Goal: Task Accomplishment & Management: Complete application form

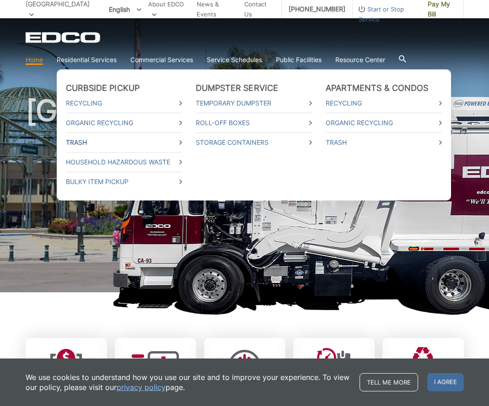
click at [85, 139] on link "Trash" at bounding box center [124, 143] width 116 height 10
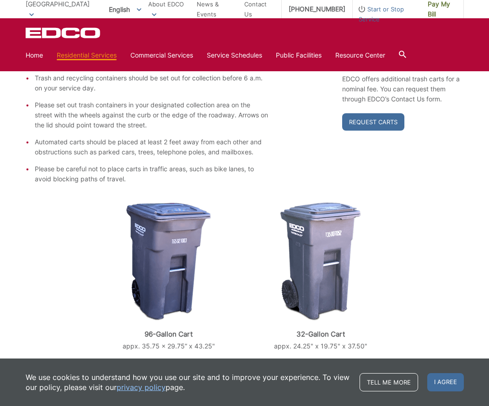
scroll to position [204, 0]
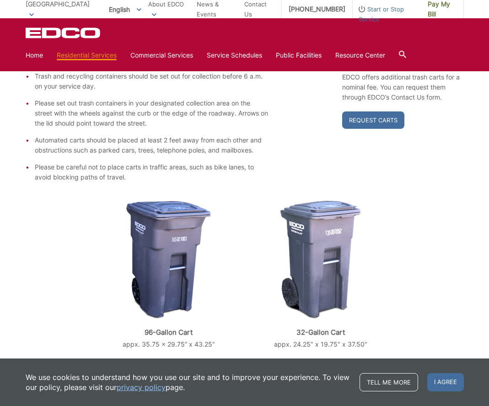
click at [298, 126] on div "EDCO provides each single-family residential customer with a GRAY automated car…" at bounding box center [245, 113] width 438 height 138
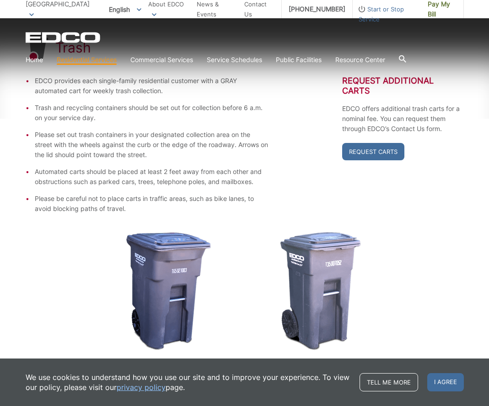
scroll to position [0, 0]
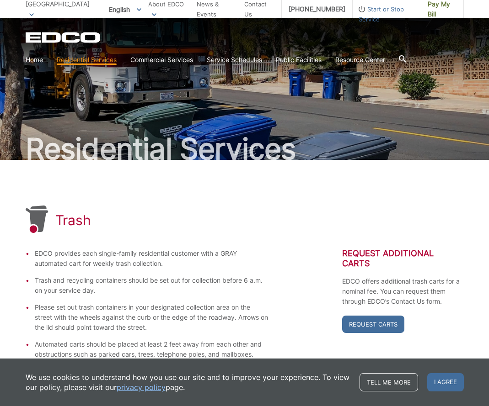
click at [406, 57] on icon at bounding box center [402, 58] width 7 height 7
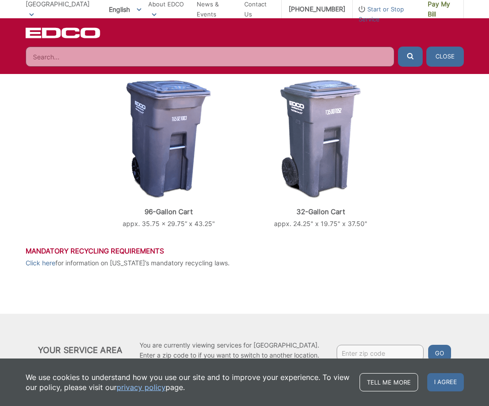
scroll to position [352, 0]
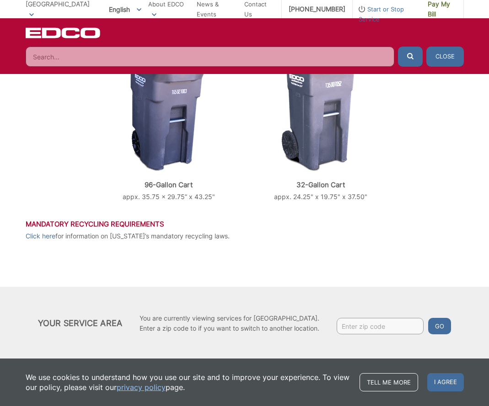
click at [56, 54] on input "Search" at bounding box center [210, 57] width 368 height 20
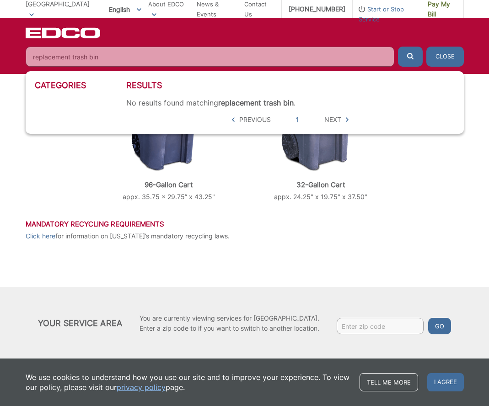
type input "replacement trash bin"
click at [410, 57] on button "submit" at bounding box center [410, 57] width 25 height 20
click at [114, 55] on input "replacement trash bin" at bounding box center [210, 57] width 368 height 20
click at [410, 57] on button "submit" at bounding box center [410, 57] width 25 height 20
click at [385, 93] on div "Results No results found matching replacement trash bin . 5 hits per page Previ…" at bounding box center [290, 102] width 328 height 44
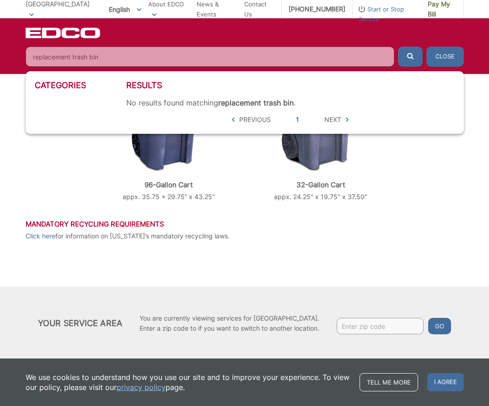
click at [233, 51] on input "replacement trash bin" at bounding box center [210, 57] width 368 height 20
click at [383, 57] on input "replacement trash bin" at bounding box center [210, 57] width 368 height 20
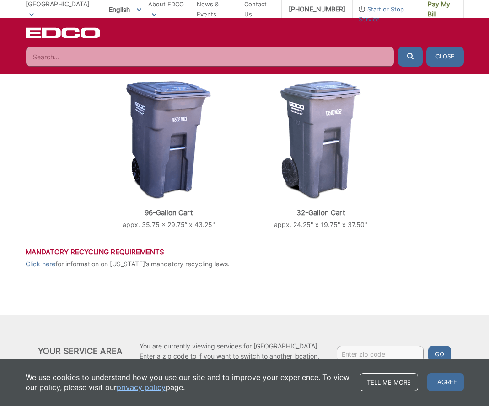
scroll to position [0, 0]
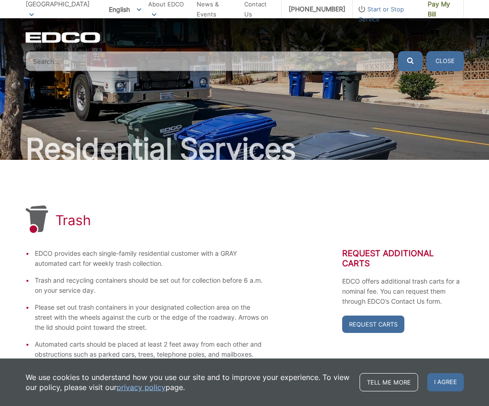
click at [449, 54] on button "Close" at bounding box center [444, 61] width 37 height 20
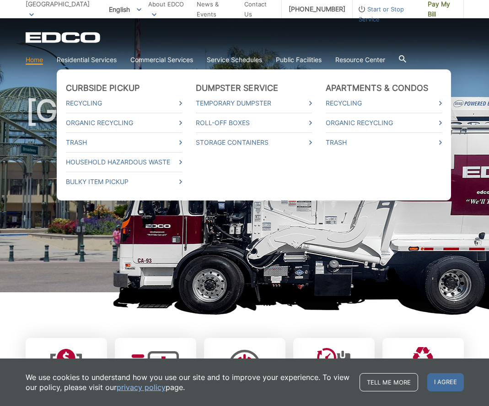
click at [102, 57] on link "Residential Services" at bounding box center [87, 60] width 60 height 10
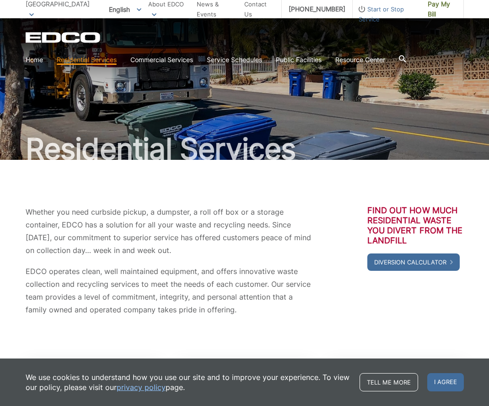
click at [410, 57] on section "Home Residential Services Curbside Pickup Recycling Organic Recycling Trash Hou…" at bounding box center [245, 59] width 438 height 17
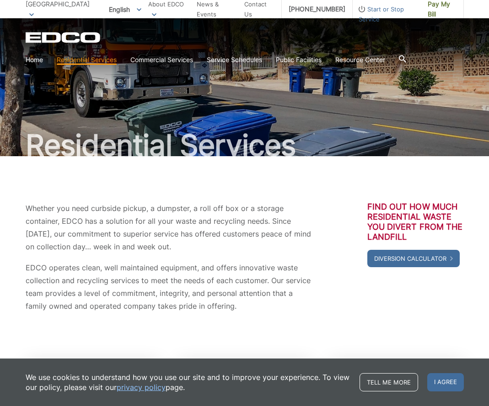
scroll to position [5, 0]
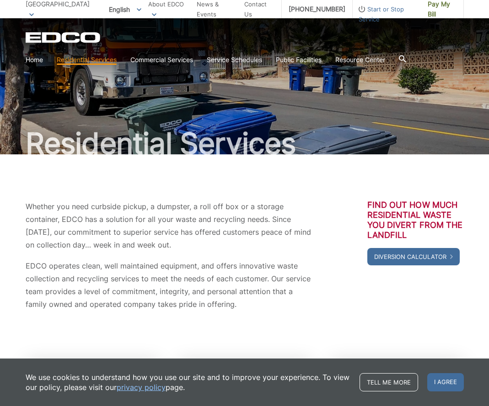
click at [405, 58] on icon at bounding box center [401, 58] width 7 height 7
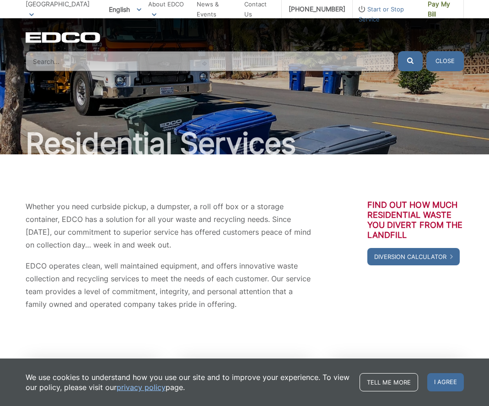
click at [81, 61] on input "Search" at bounding box center [210, 61] width 368 height 20
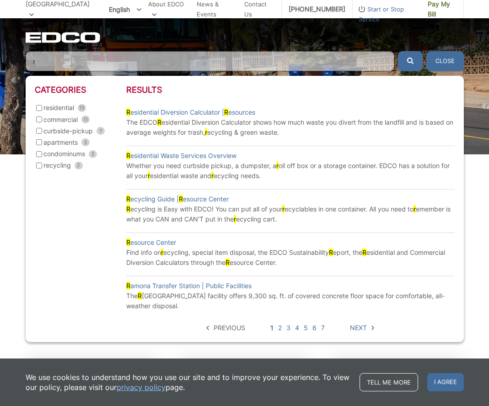
type input "r"
click at [38, 107] on input "residential 15" at bounding box center [39, 108] width 6 height 6
checkbox input "true"
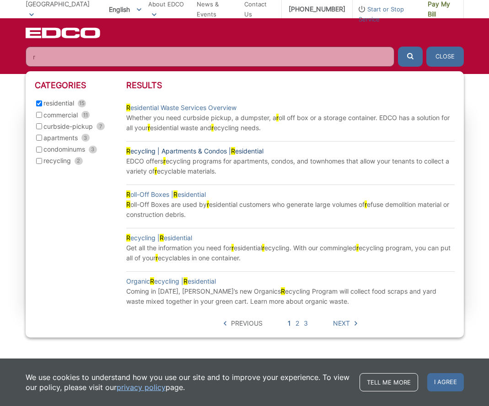
scroll to position [0, 0]
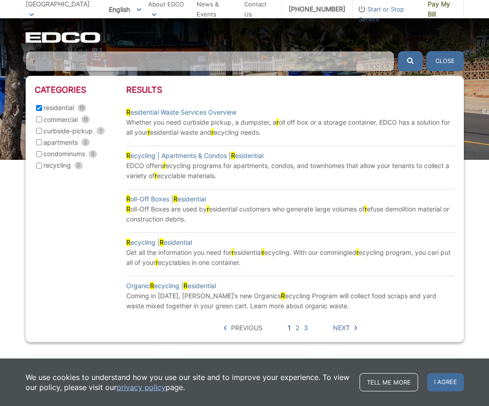
click at [72, 59] on input "r" at bounding box center [210, 61] width 368 height 20
click at [79, 60] on input "r" at bounding box center [210, 61] width 368 height 20
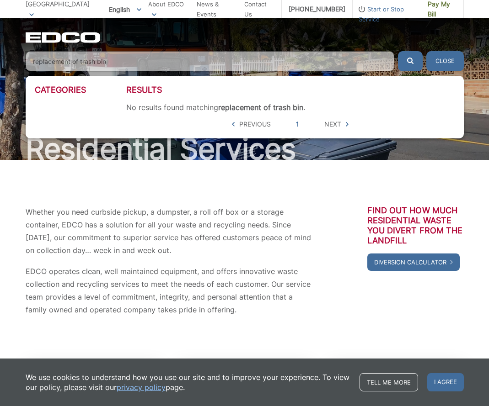
click at [410, 61] on button "submit" at bounding box center [410, 61] width 25 height 20
click at [124, 61] on input "replacement of trash bin" at bounding box center [210, 61] width 368 height 20
click at [410, 61] on button "submit" at bounding box center [410, 61] width 25 height 20
click at [124, 59] on input "replacement of trash bin" at bounding box center [210, 61] width 368 height 20
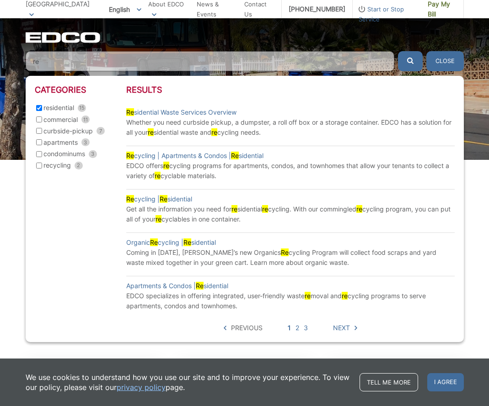
type input "r"
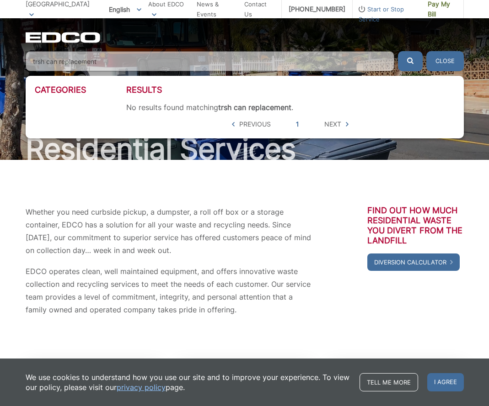
click at [410, 61] on button "submit" at bounding box center [410, 61] width 25 height 20
click at [106, 59] on input "trsh can replacement" at bounding box center [210, 61] width 368 height 20
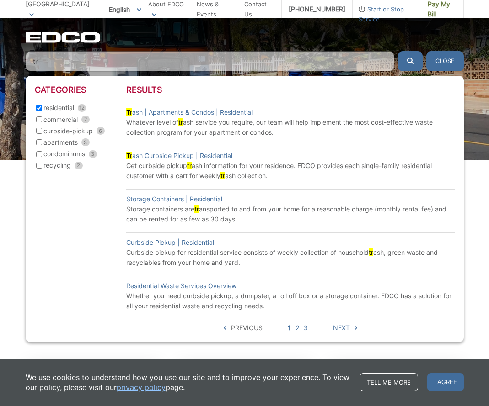
type input "t"
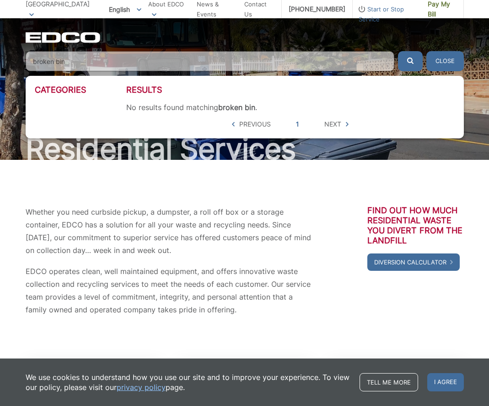
click at [410, 61] on button "submit" at bounding box center [410, 61] width 25 height 20
click at [70, 58] on input "broken bin" at bounding box center [210, 61] width 368 height 20
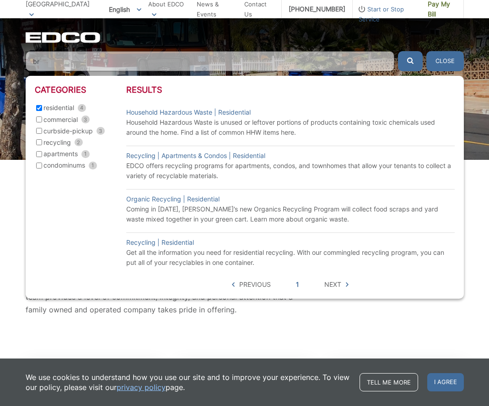
type input "b"
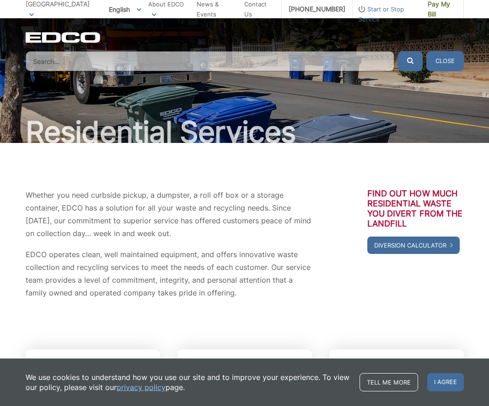
scroll to position [172, 0]
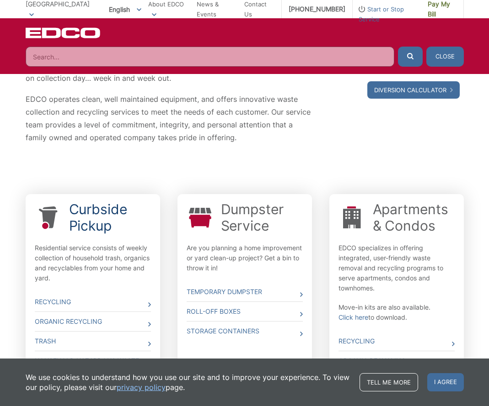
click at [106, 219] on link "Curbside Pickup" at bounding box center [110, 217] width 82 height 33
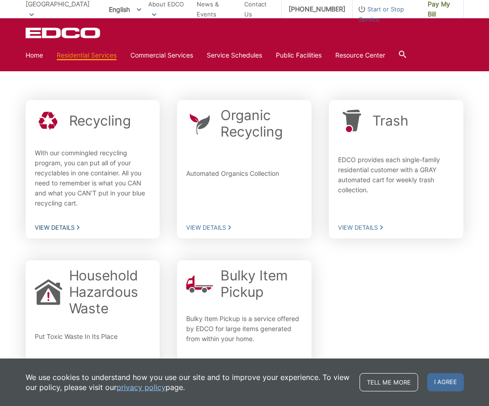
scroll to position [193, 0]
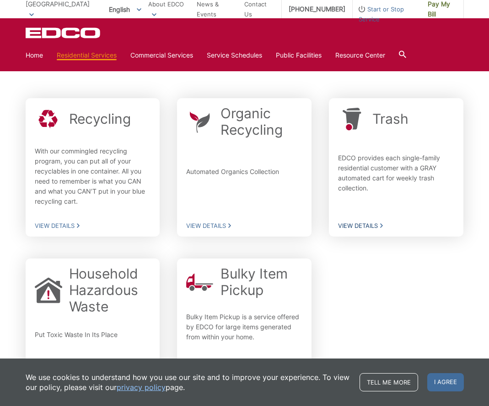
click at [354, 173] on p "EDCO provides each single-family residential customer with a GRAY automated car…" at bounding box center [396, 176] width 116 height 47
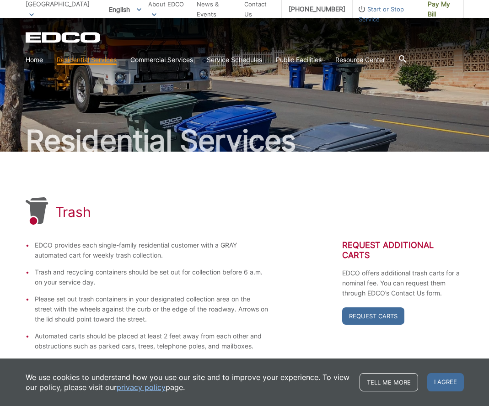
scroll to position [49, 0]
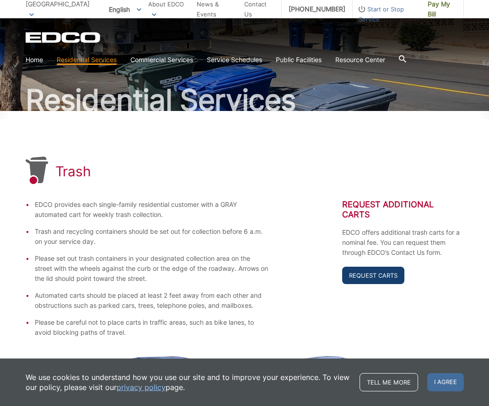
click at [365, 274] on link "Request Carts" at bounding box center [373, 275] width 62 height 17
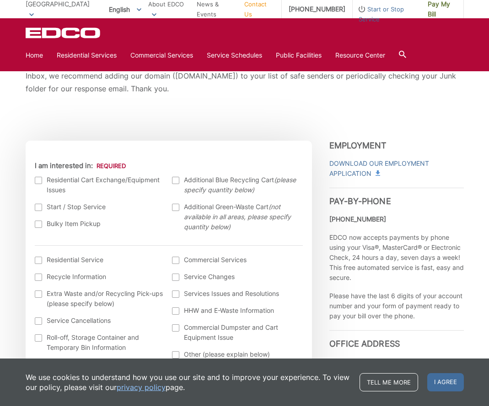
scroll to position [183, 0]
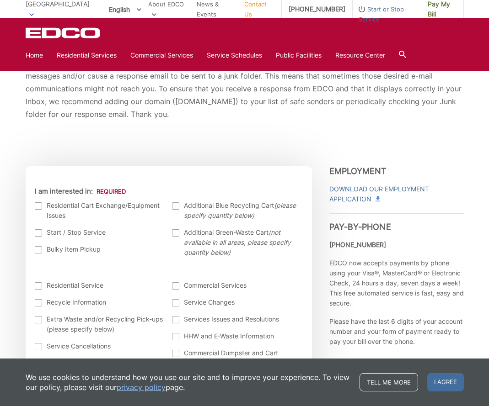
click at [37, 204] on div at bounding box center [38, 205] width 7 height 7
click at [0, 0] on input "I am interested in:" at bounding box center [0, 0] width 0 height 0
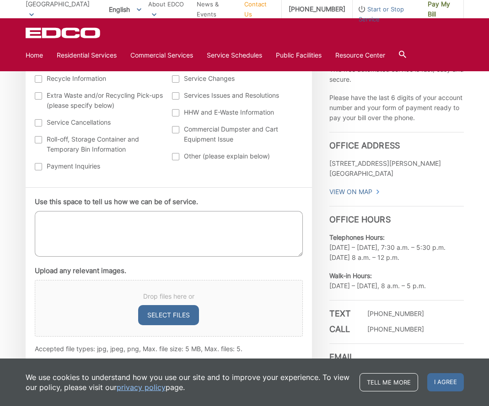
scroll to position [480, 0]
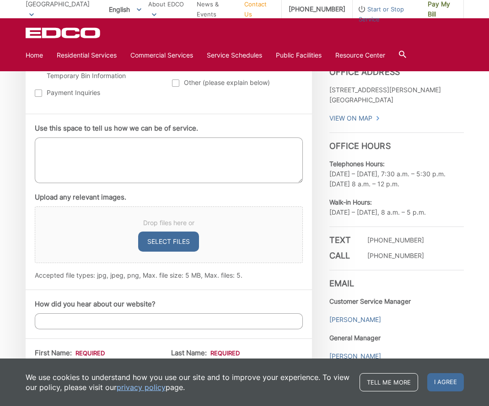
click at [53, 151] on textarea "Use this space to tell us how we can be of service." at bounding box center [169, 161] width 268 height 46
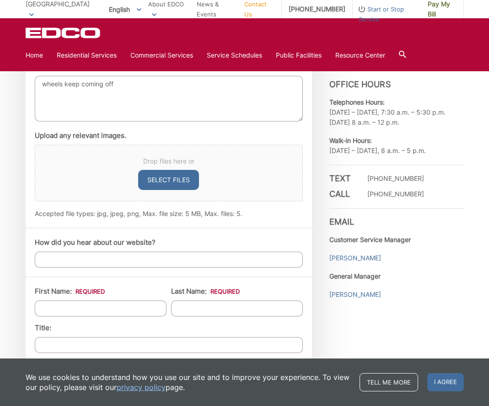
scroll to position [580, 0]
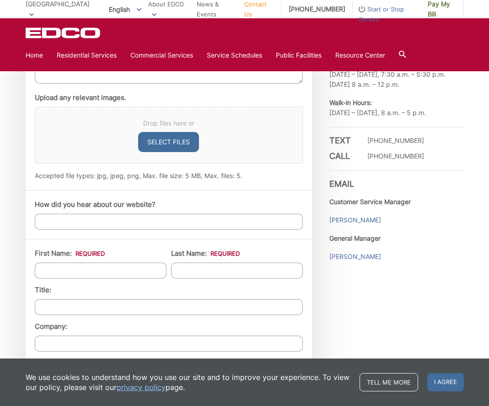
type textarea "wheels keep coming off"
click at [61, 219] on input "How did you hear about our website?" at bounding box center [169, 222] width 268 height 16
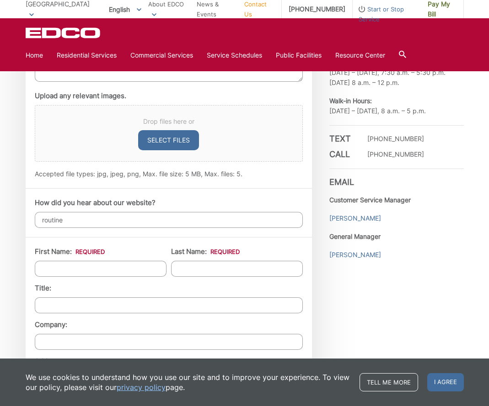
type input "routine"
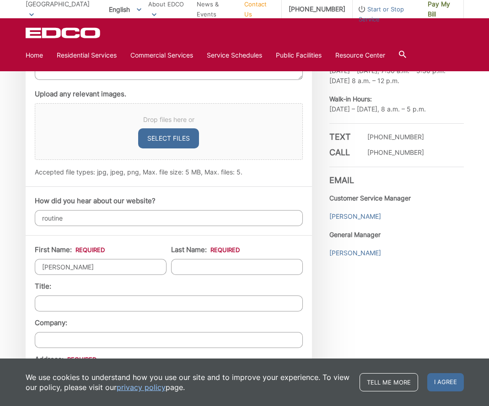
scroll to position [585, 0]
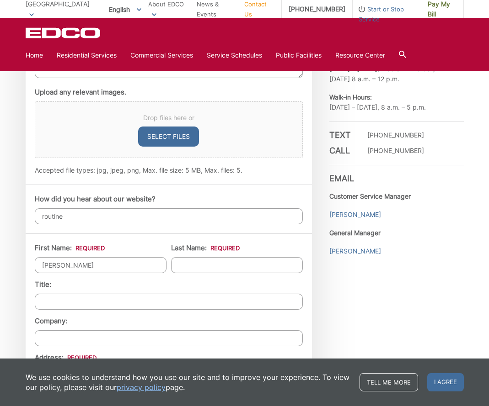
type input "[PERSON_NAME]"
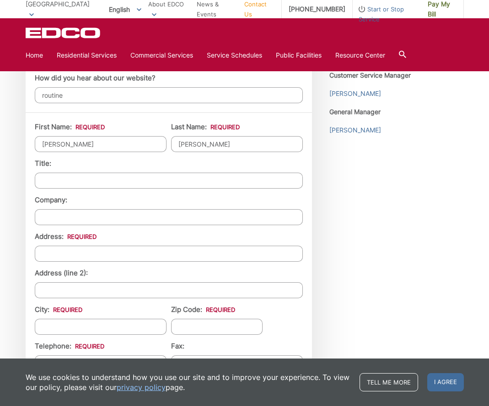
type input "[PERSON_NAME]"
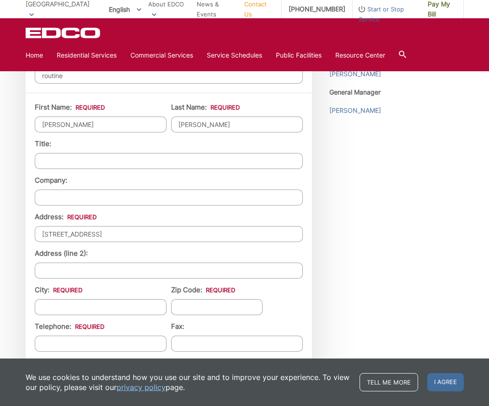
type input "[STREET_ADDRESS]"
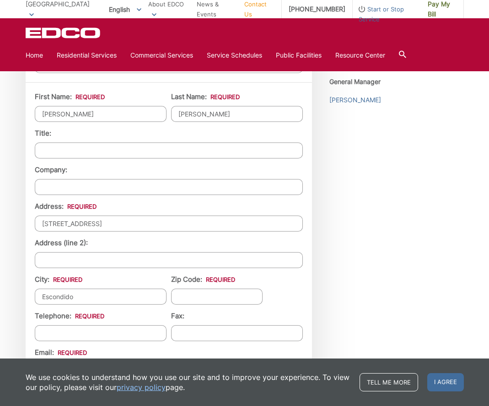
scroll to position [768, 0]
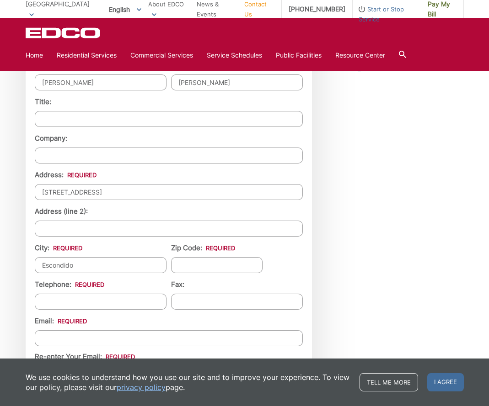
type input "Escondido"
type input "92026"
type input "[PHONE_NUMBER]"
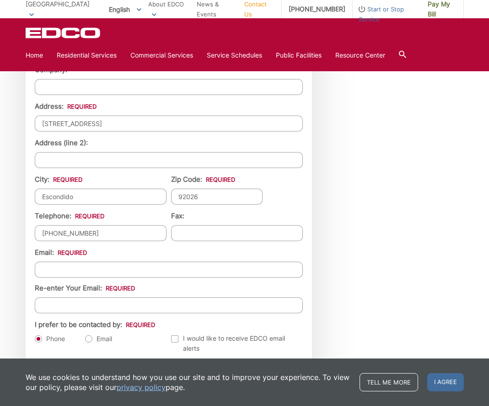
scroll to position [901, 0]
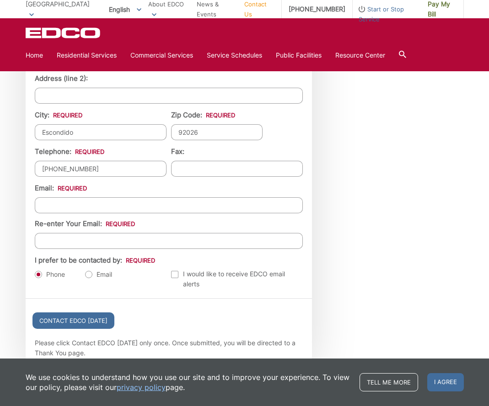
type input "[EMAIL_ADDRESS][DOMAIN_NAME]"
click at [89, 279] on label "Email" at bounding box center [98, 274] width 27 height 9
radio input "true"
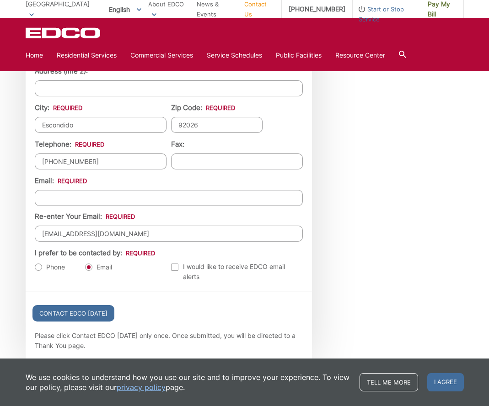
scroll to position [922, 0]
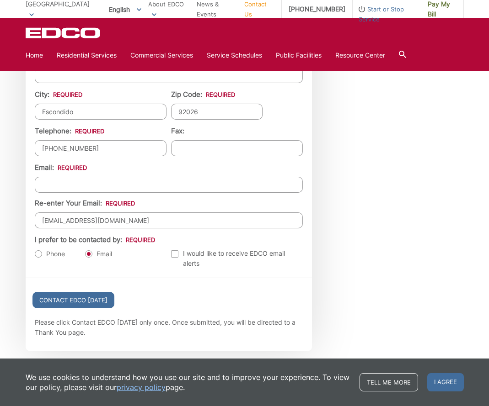
click at [175, 253] on div at bounding box center [174, 253] width 7 height 7
click at [0, 0] on input "Email Alerts" at bounding box center [0, 0] width 0 height 0
click at [101, 300] on input "Contact EDCO [DATE]" at bounding box center [73, 300] width 82 height 16
